Goal: Obtain resource: Download file/media

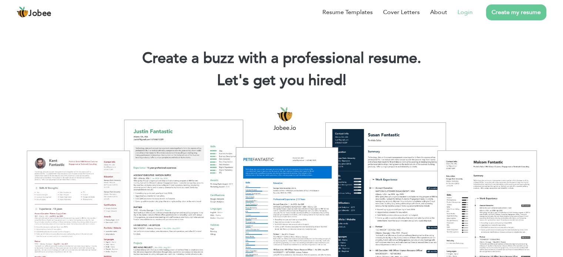
click at [467, 13] on link "Login" at bounding box center [465, 12] width 15 height 9
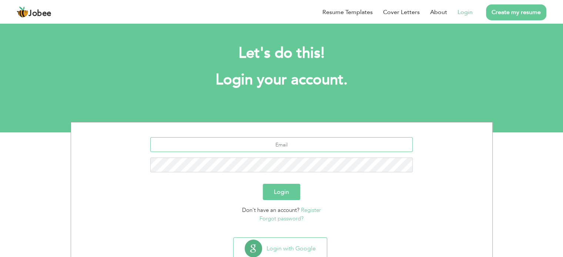
click at [294, 146] on input "text" at bounding box center [281, 144] width 263 height 15
type input "[EMAIL_ADDRESS][DOMAIN_NAME]"
click at [276, 193] on button "Login" at bounding box center [281, 192] width 37 height 16
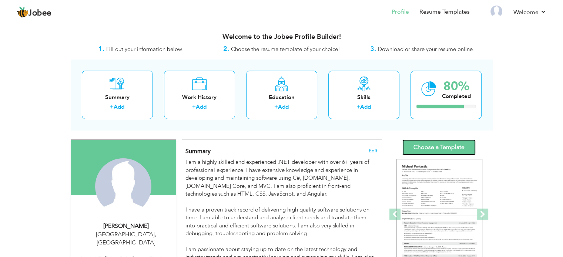
click at [438, 153] on link "Choose a Template" at bounding box center [439, 148] width 73 height 16
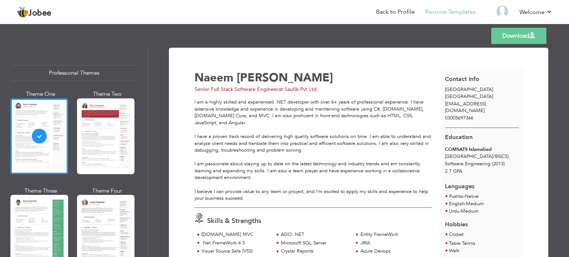
click at [519, 38] on link "Download" at bounding box center [518, 36] width 55 height 16
click at [507, 35] on link "Download" at bounding box center [518, 36] width 55 height 16
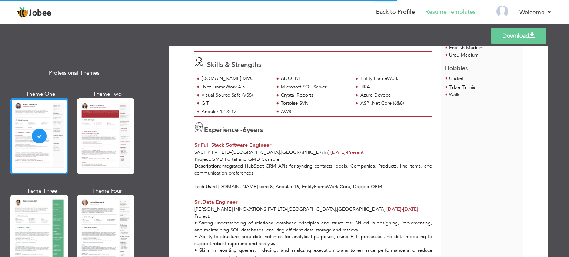
scroll to position [178, 0]
